Goal: Task Accomplishment & Management: Use online tool/utility

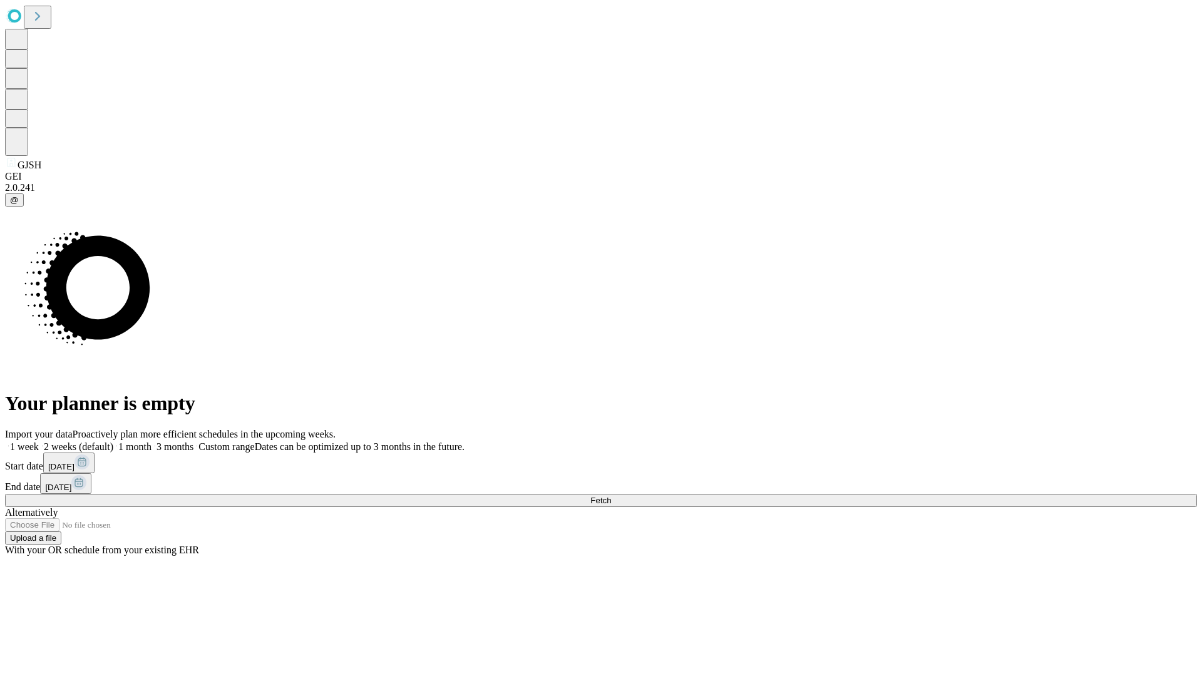
click at [611, 496] on span "Fetch" at bounding box center [601, 500] width 21 height 9
